Goal: Task Accomplishment & Management: Complete application form

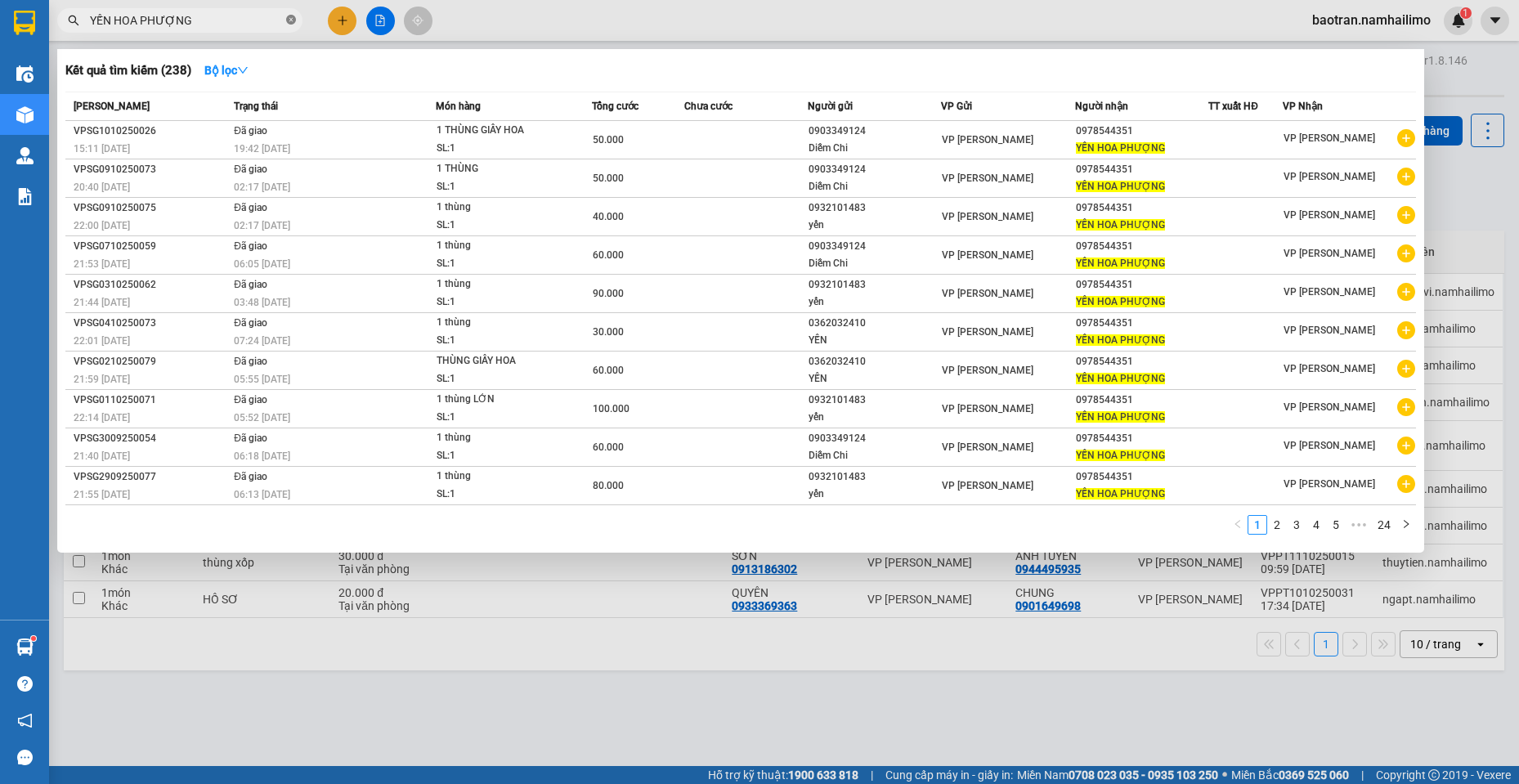
click at [292, 21] on icon "close-circle" at bounding box center [291, 20] width 10 height 10
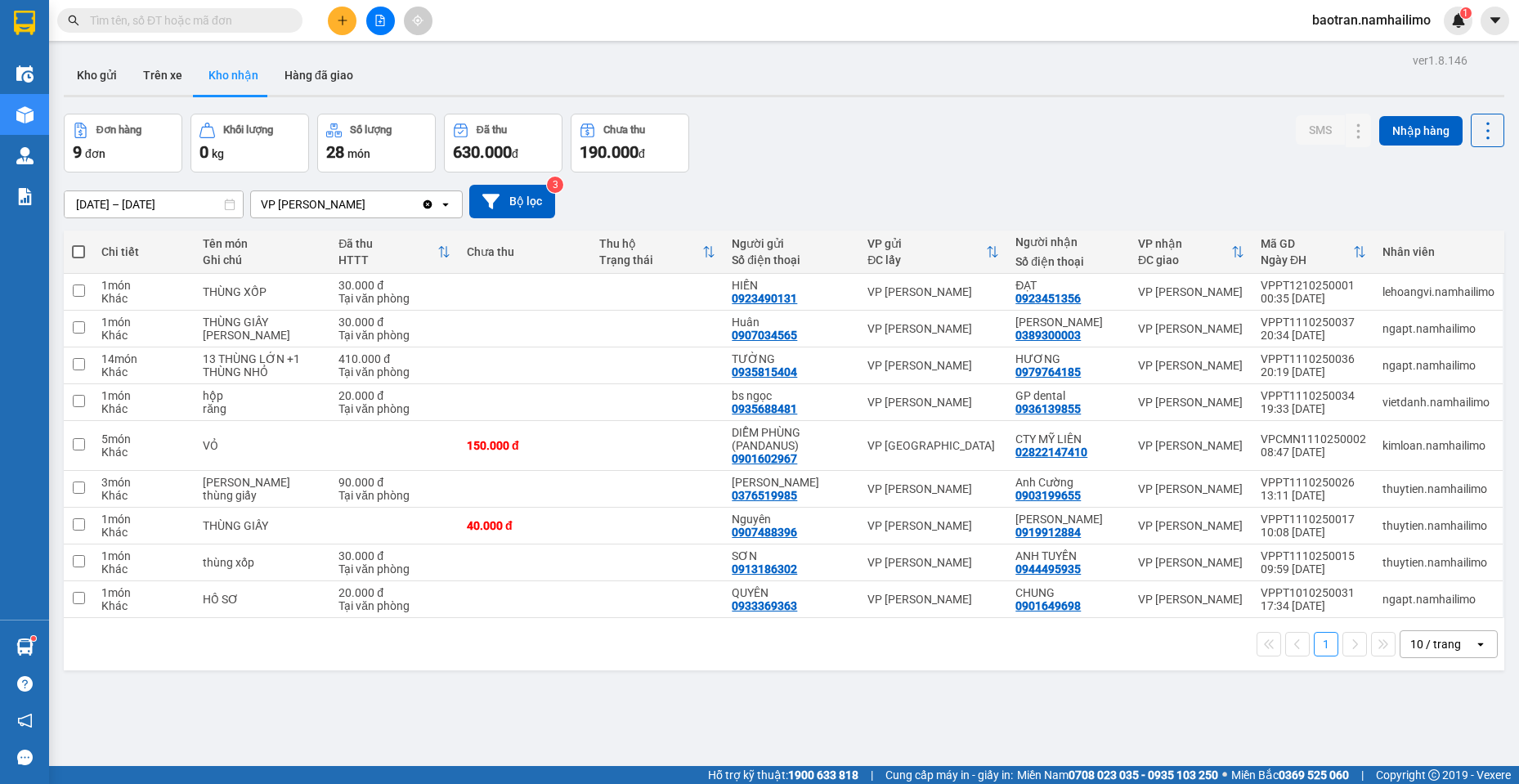
click at [223, 20] on input "text" at bounding box center [186, 21] width 193 height 18
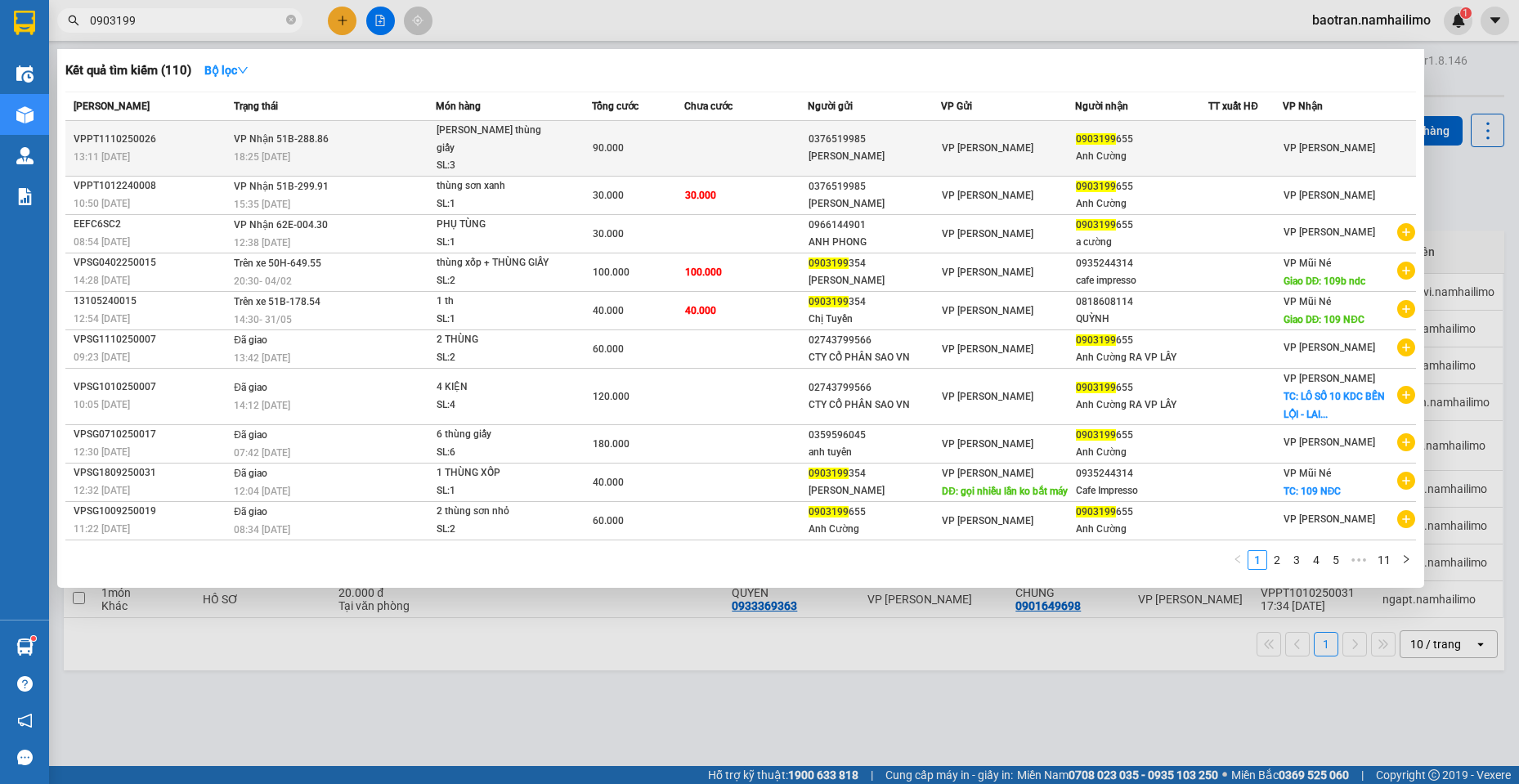
type input "0903199"
click at [463, 157] on div "SL: 3" at bounding box center [497, 166] width 123 height 18
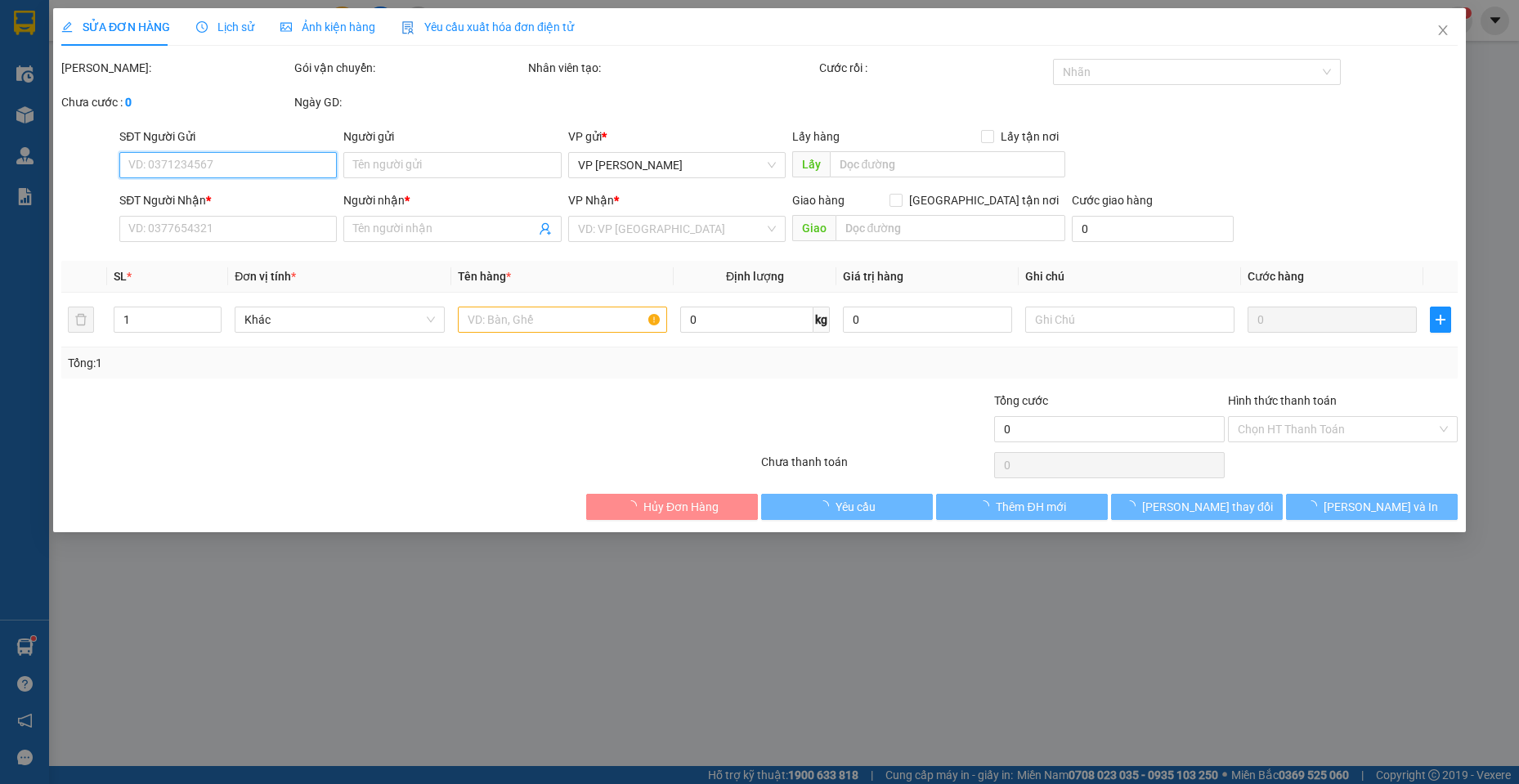
type input "0376519985"
type input "[PERSON_NAME]"
type input "0903199655"
type input "Anh Cường"
type input "90.000"
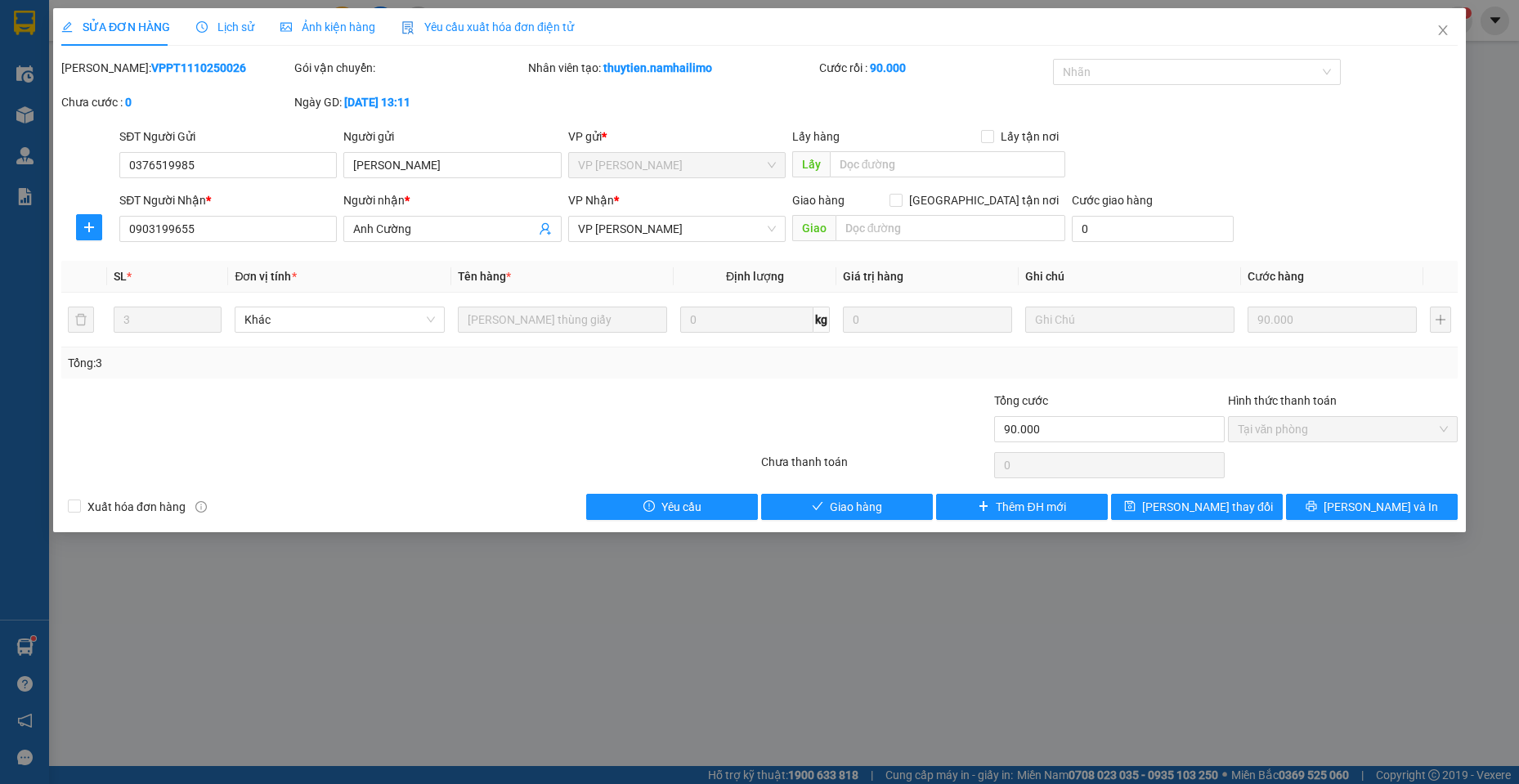
click at [1455, 101] on div "[PERSON_NAME]: VPPT1110250026 Gói vận chuyển: Nhân viên tạo: thuytien.namhailim…" at bounding box center [759, 93] width 1399 height 69
drag, startPoint x: 1448, startPoint y: 28, endPoint x: 1439, endPoint y: 24, distance: 9.8
click at [1442, 27] on icon "close" at bounding box center [1443, 30] width 13 height 13
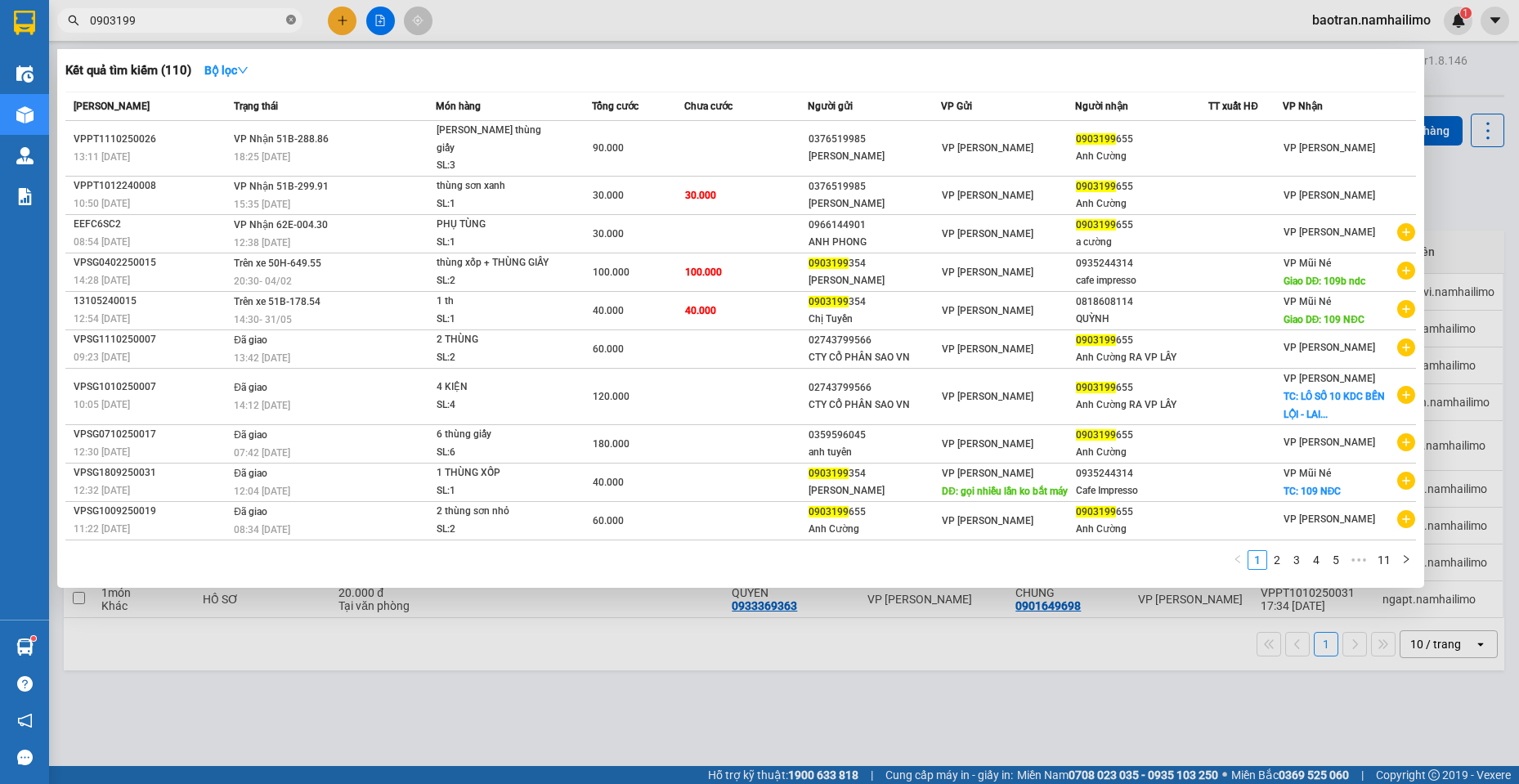
click at [295, 22] on icon "close-circle" at bounding box center [291, 20] width 10 height 10
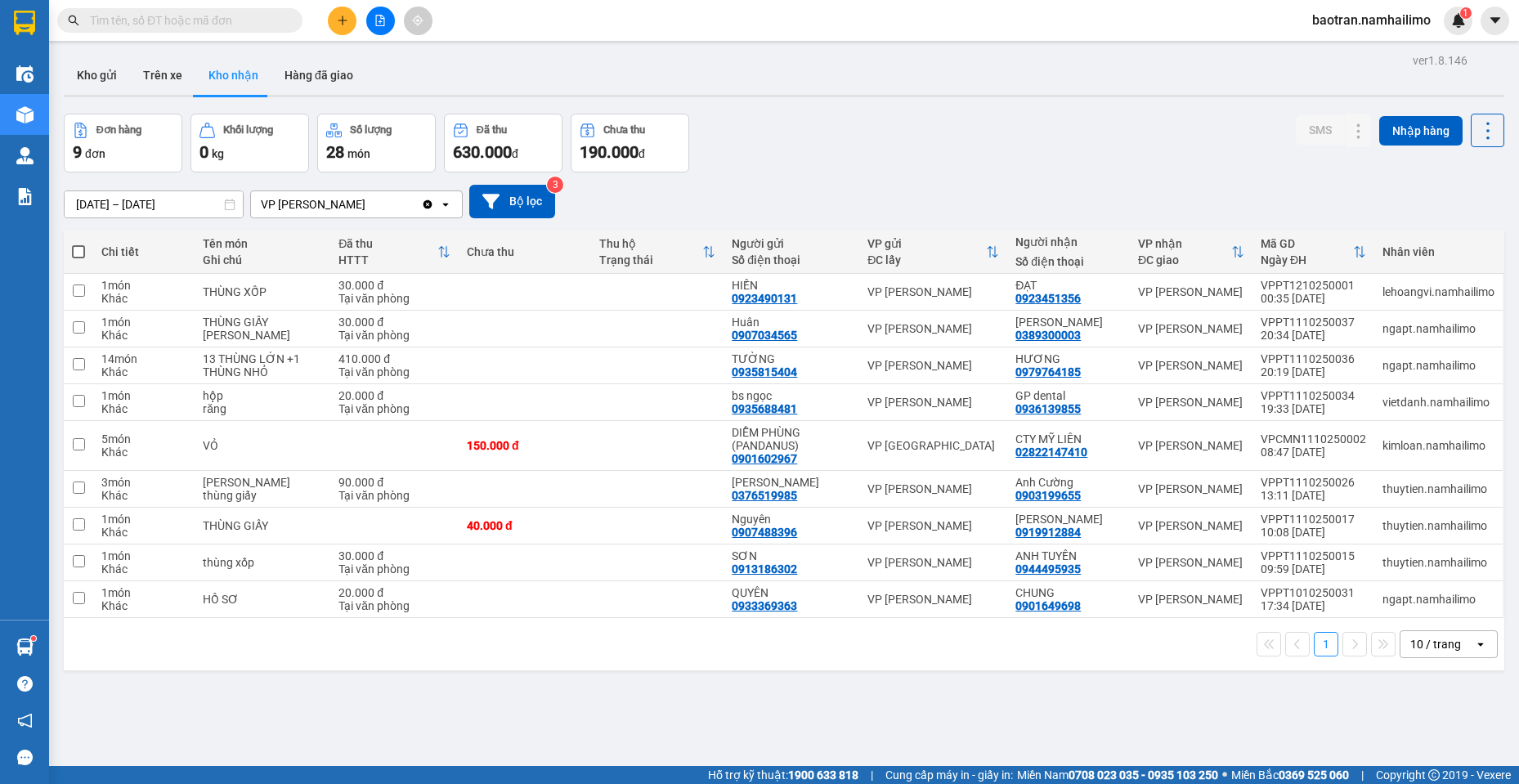
click at [242, 13] on input "text" at bounding box center [186, 21] width 193 height 18
paste input "VPSG1110250034"
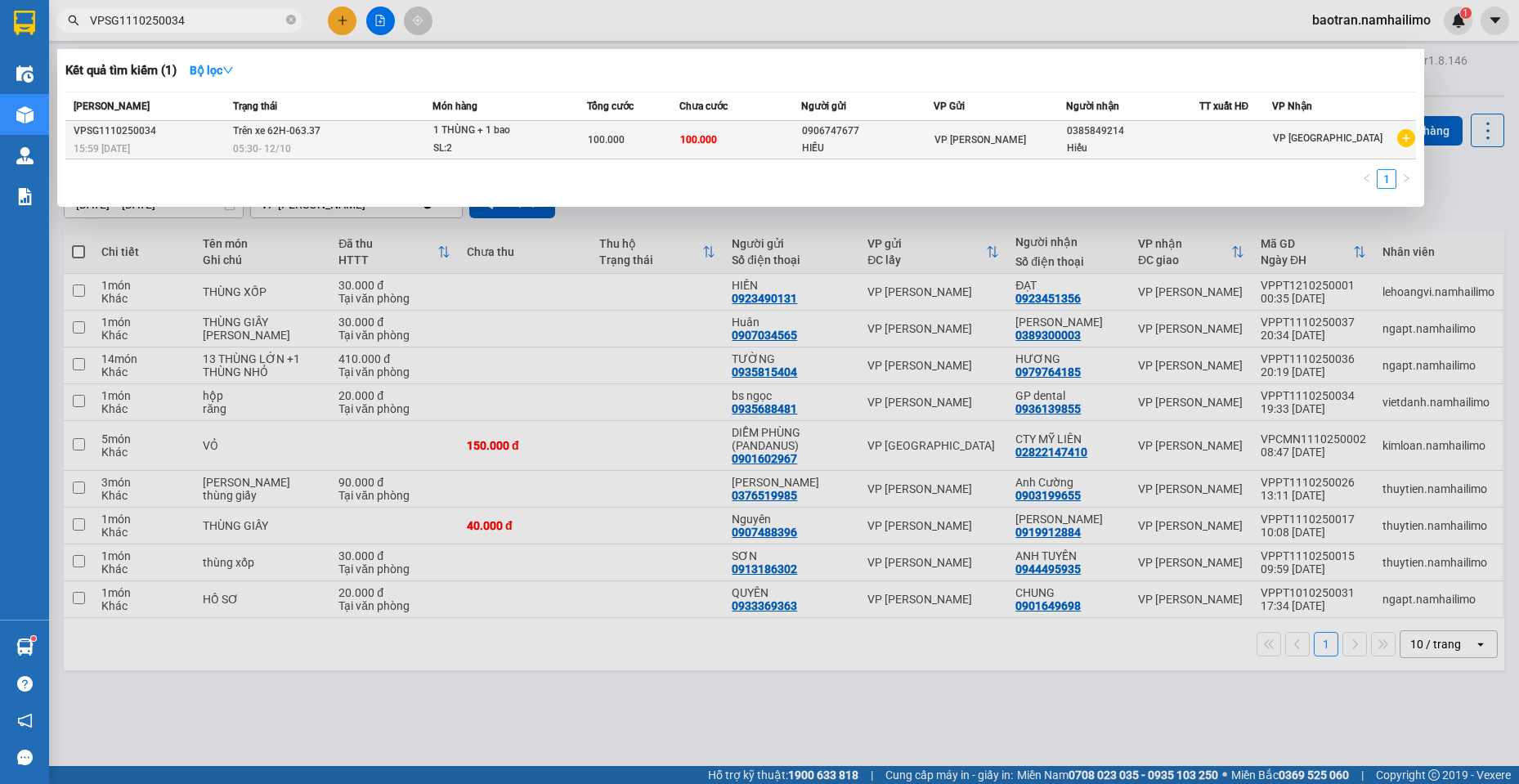
type input "VPSG1110250034"
click at [654, 150] on td "100.000" at bounding box center [633, 140] width 92 height 38
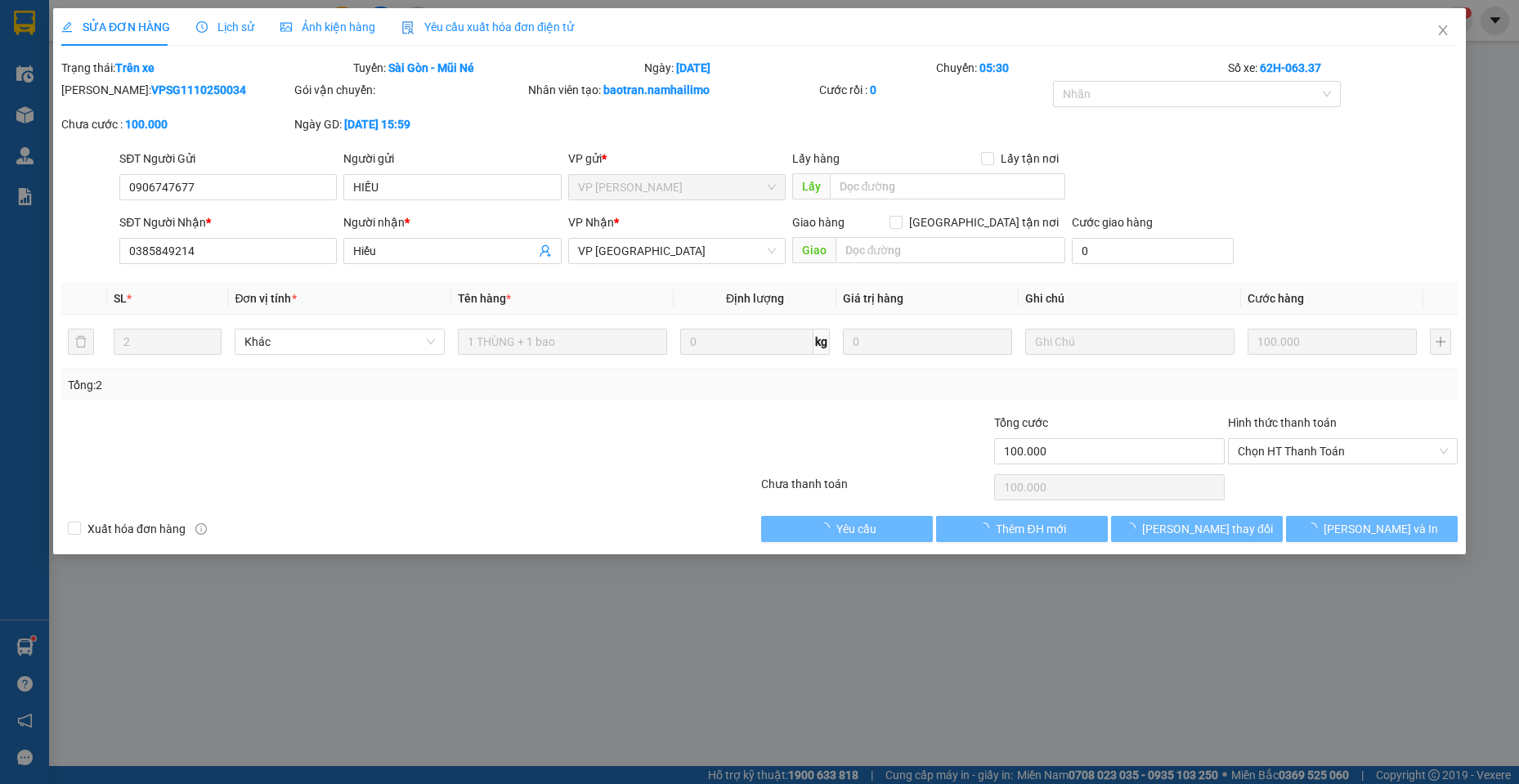
type input "0906747677"
type input "HIẾU"
type input "0385849214"
type input "Hiếu"
type input "100.000"
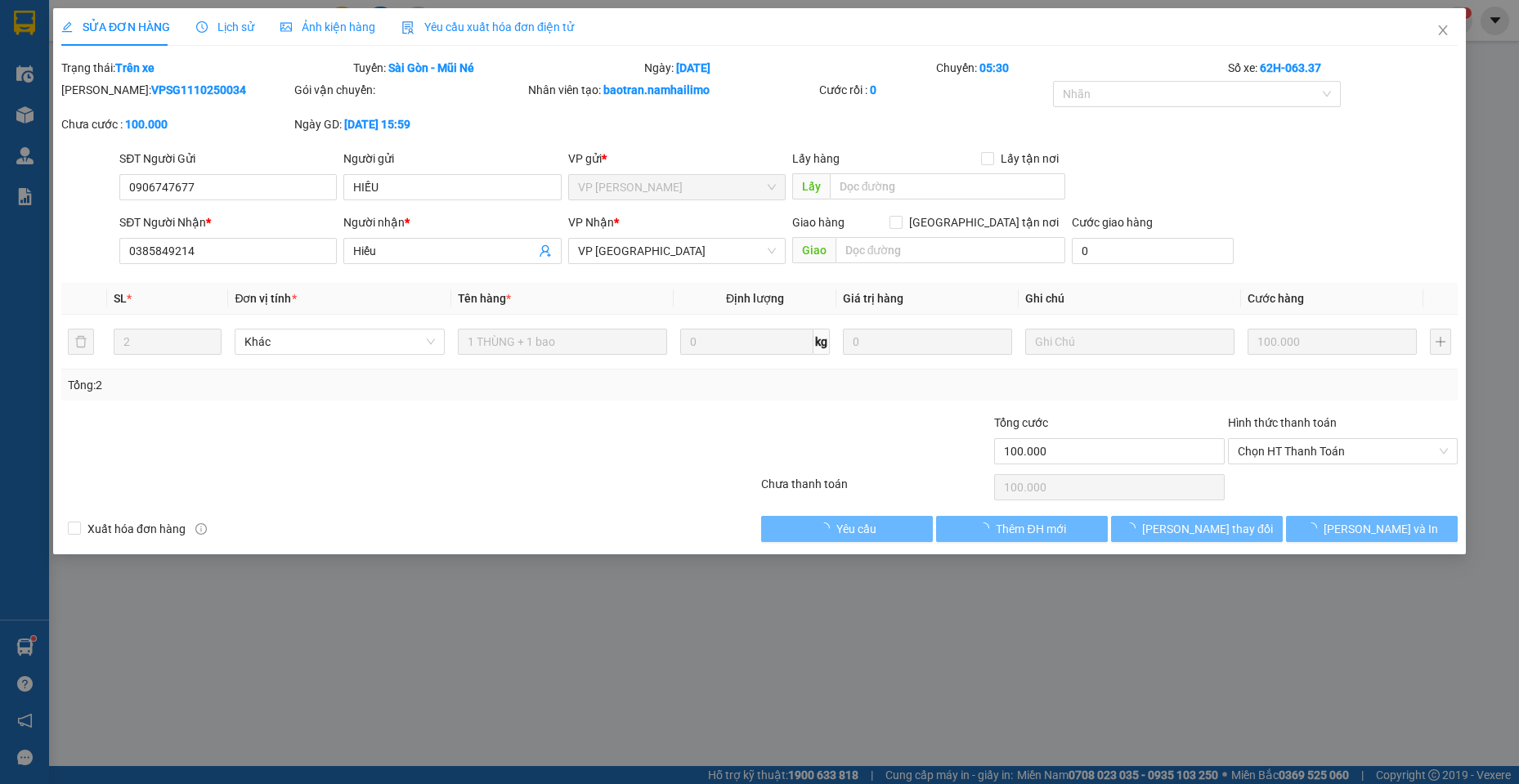
type input "100.000"
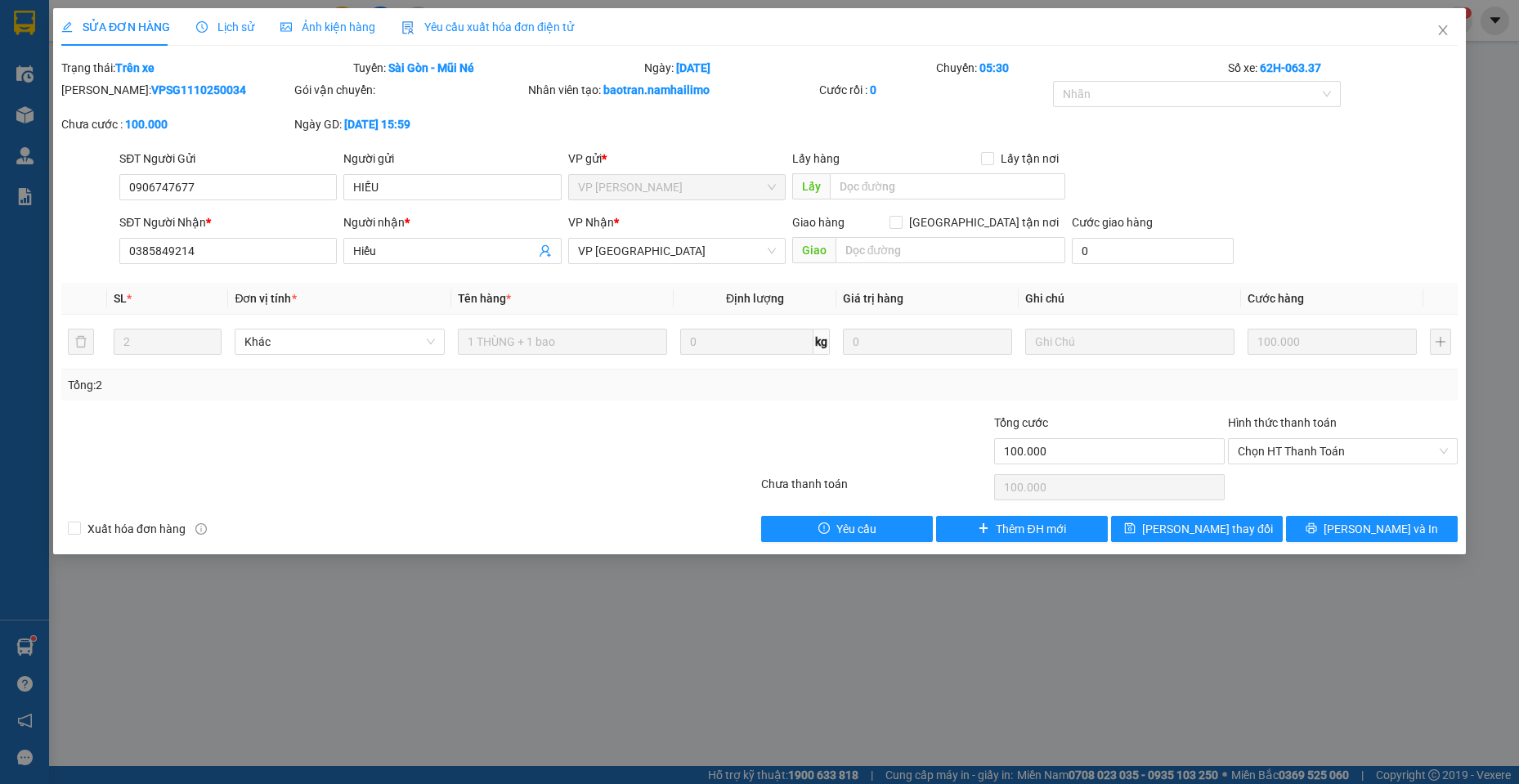
click at [1385, 242] on div "SĐT Người Nhận * 0385849214 Người nhận * Hiếu VP Nhận * VP chợ Mũi Né Giao hàng…" at bounding box center [788, 242] width 1345 height 57
click at [1431, 25] on span "Close" at bounding box center [1443, 31] width 46 height 46
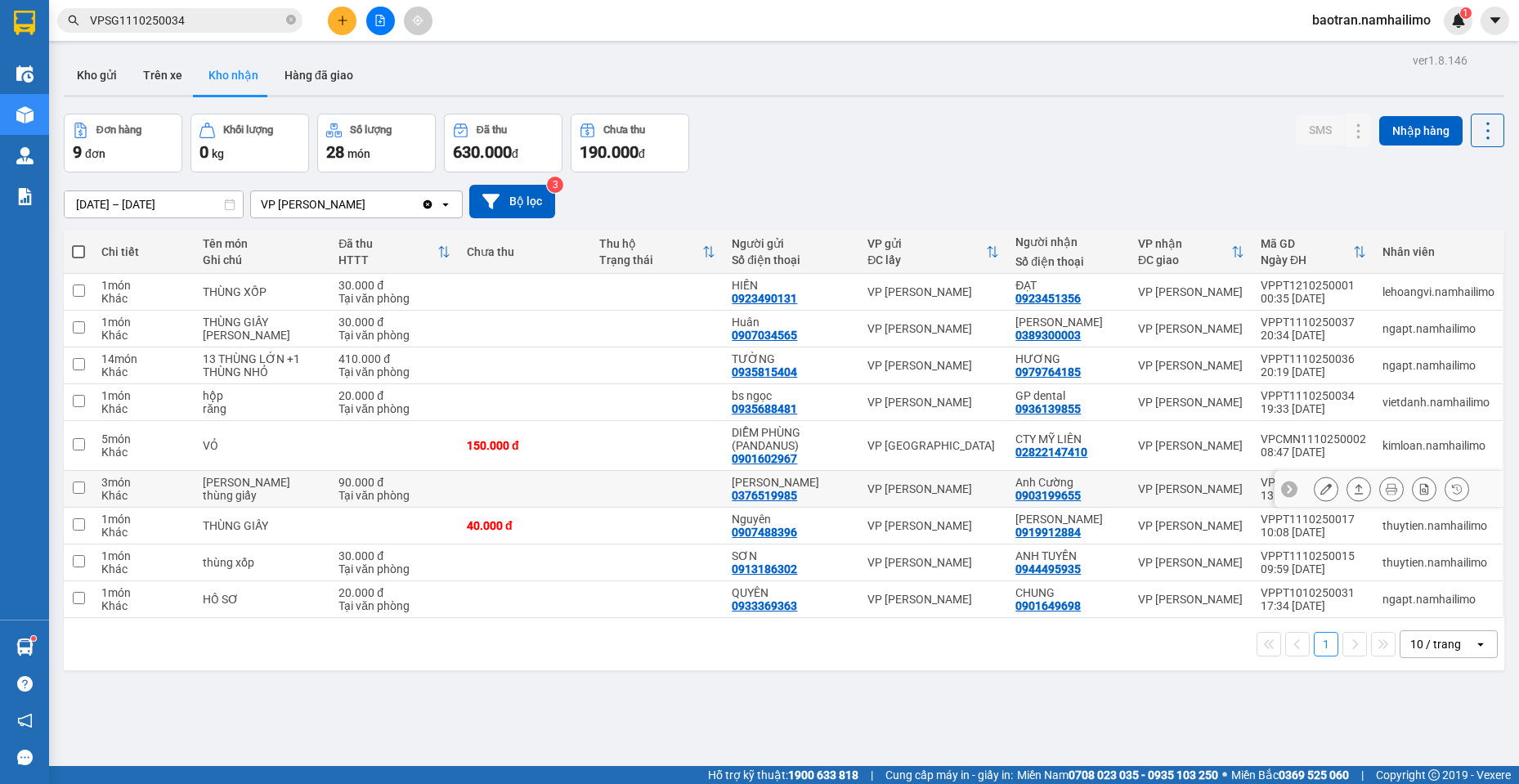
click at [1314, 488] on button at bounding box center [1325, 489] width 23 height 28
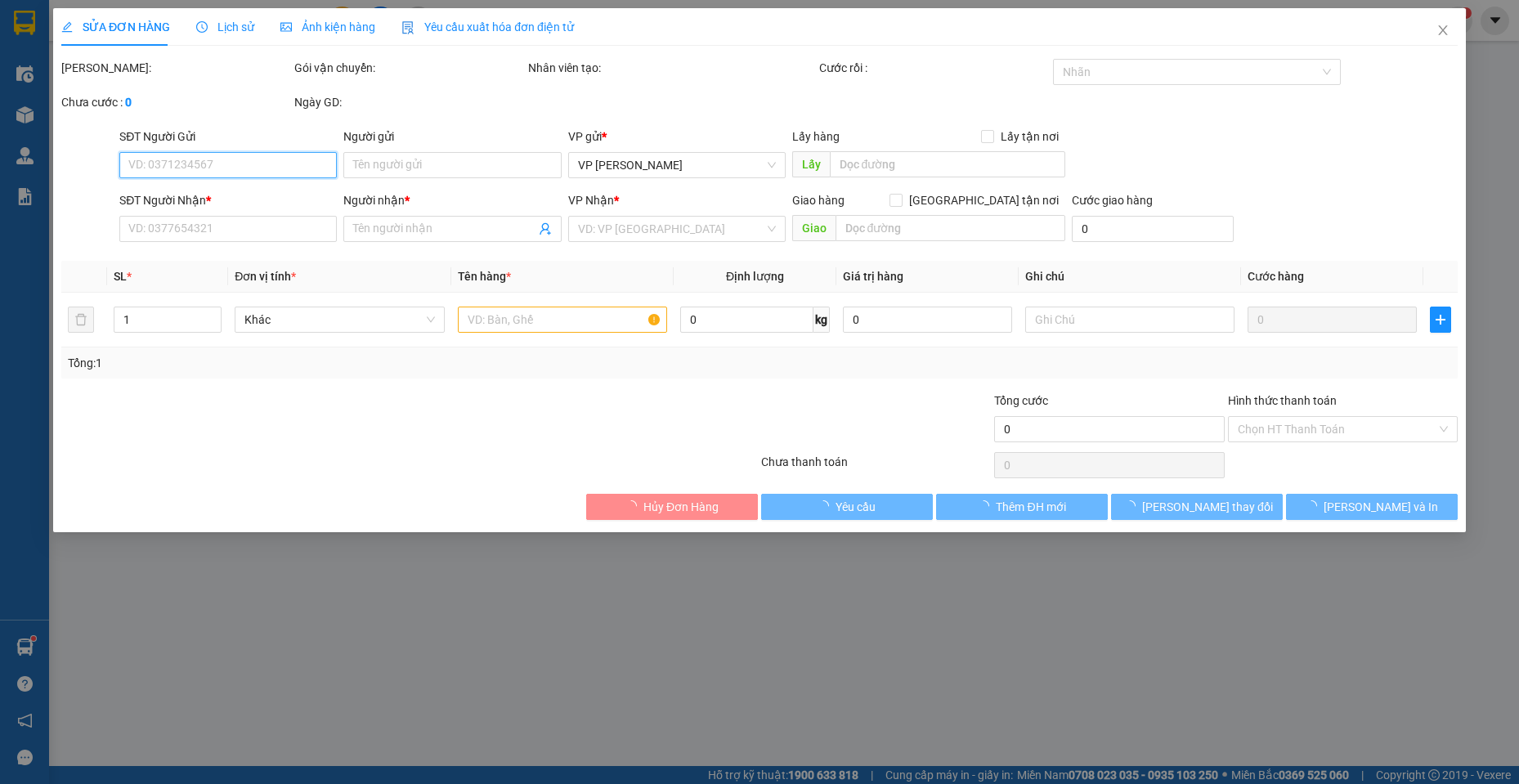
type input "0376519985"
type input "[PERSON_NAME]"
type input "0903199655"
type input "Anh Cường"
type input "90.000"
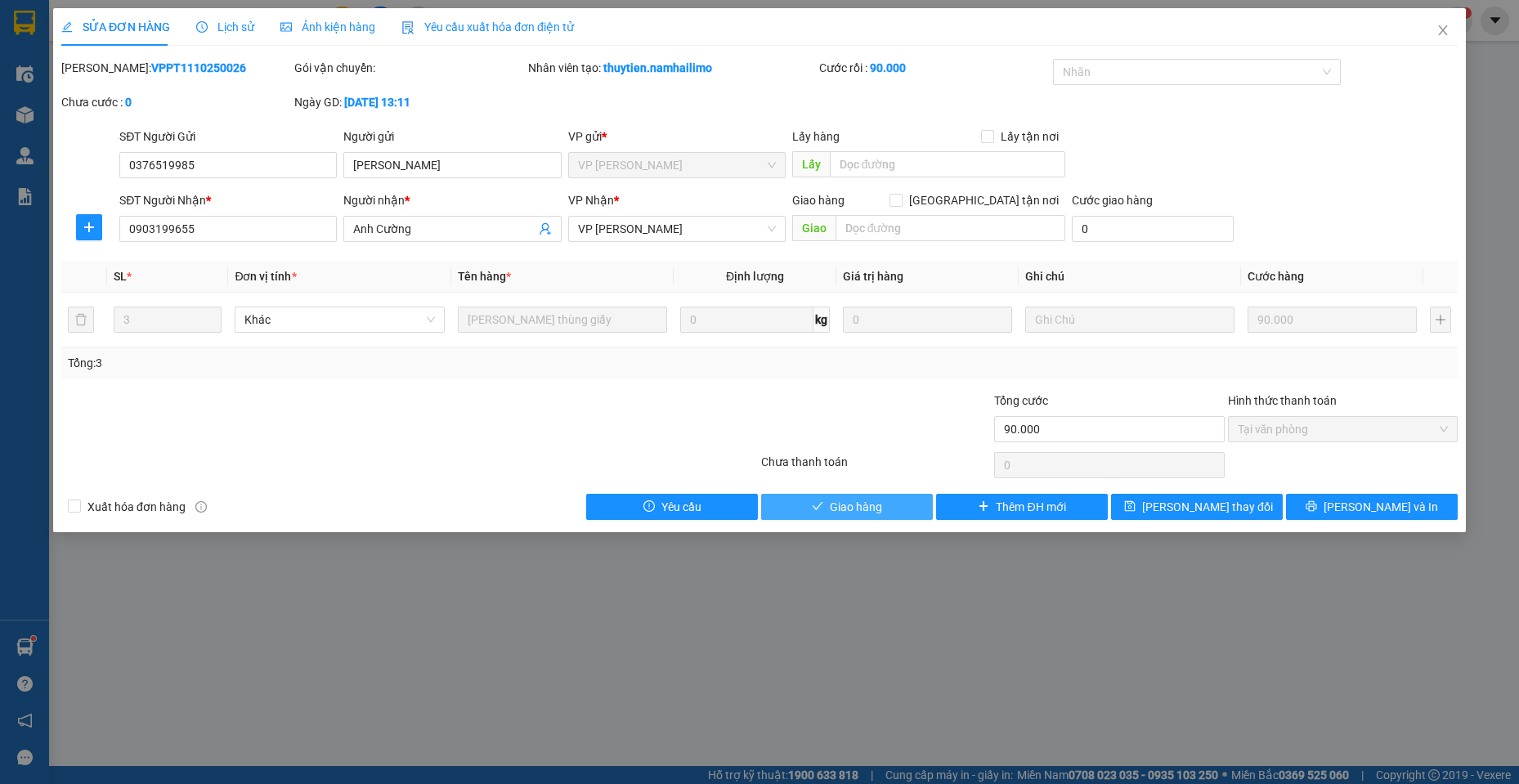
click at [870, 505] on span "Giao hàng" at bounding box center [856, 507] width 53 height 18
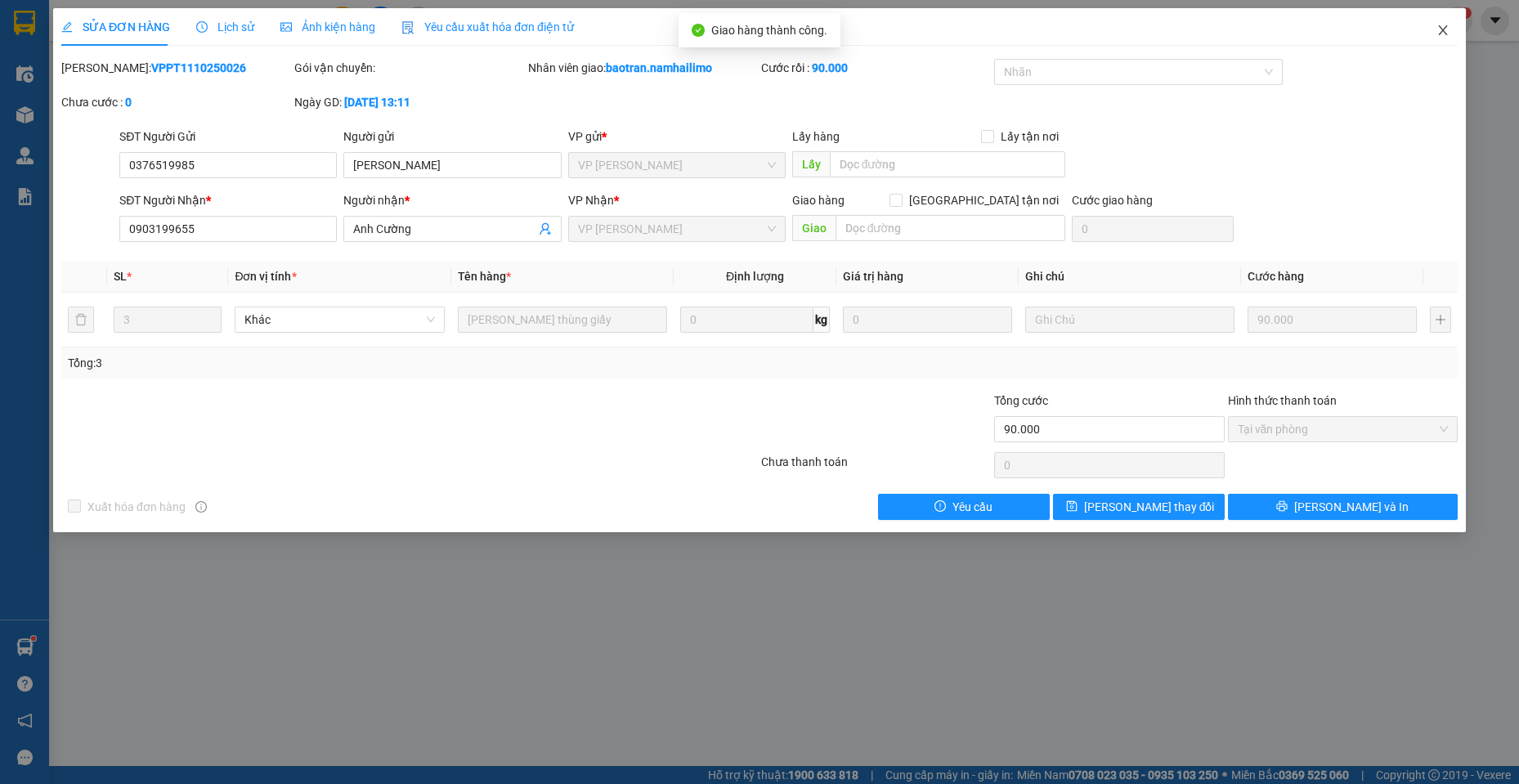
click at [1429, 30] on span "Close" at bounding box center [1443, 31] width 46 height 46
